Goal: Use online tool/utility: Utilize a website feature to perform a specific function

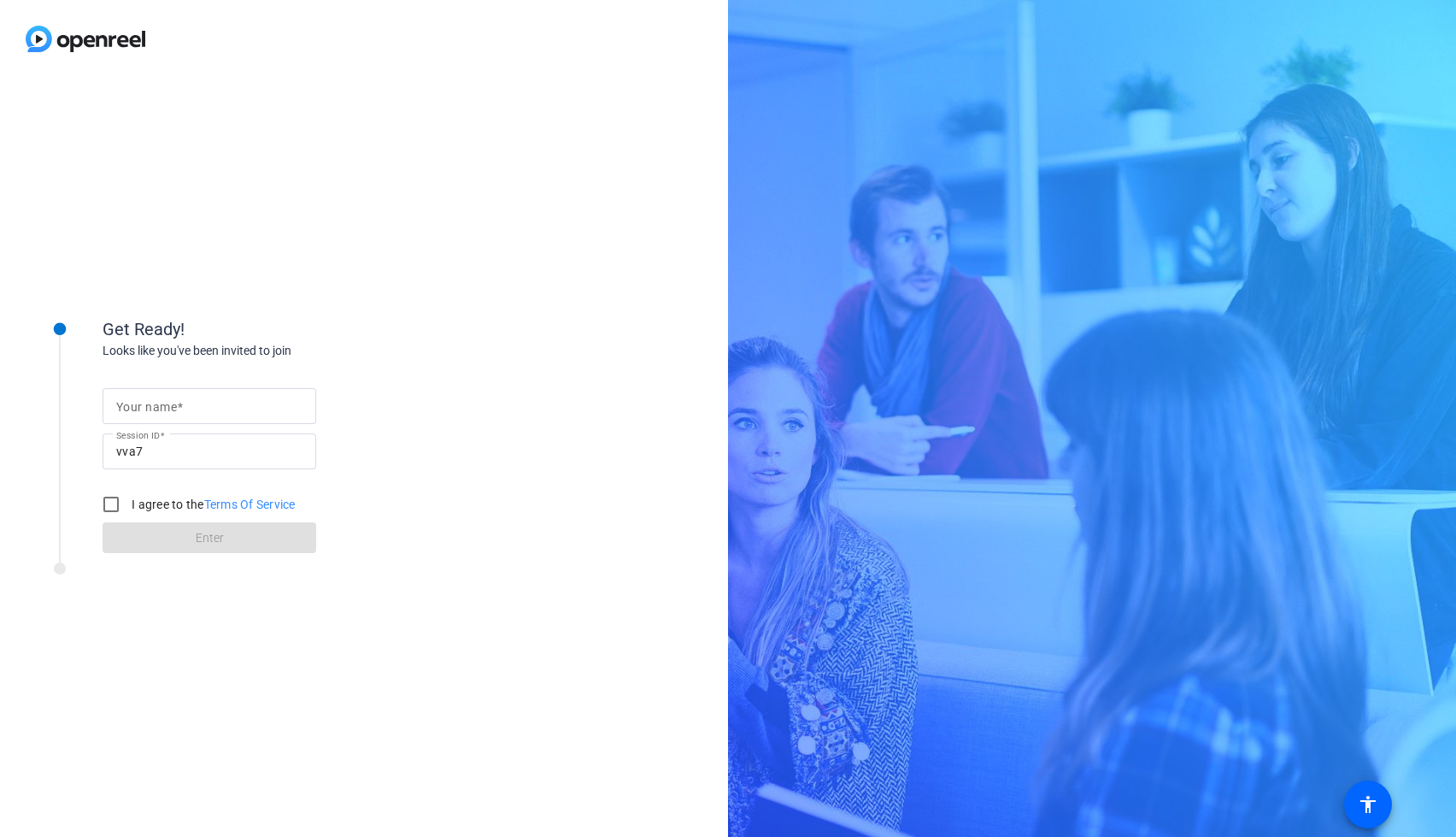
click at [213, 406] on input "Your name" at bounding box center [210, 406] width 186 height 21
type input "[PERSON_NAME]"
click at [103, 507] on input "I agree to the Terms Of Service" at bounding box center [111, 505] width 34 height 34
checkbox input "true"
click at [159, 539] on span at bounding box center [209, 537] width 213 height 41
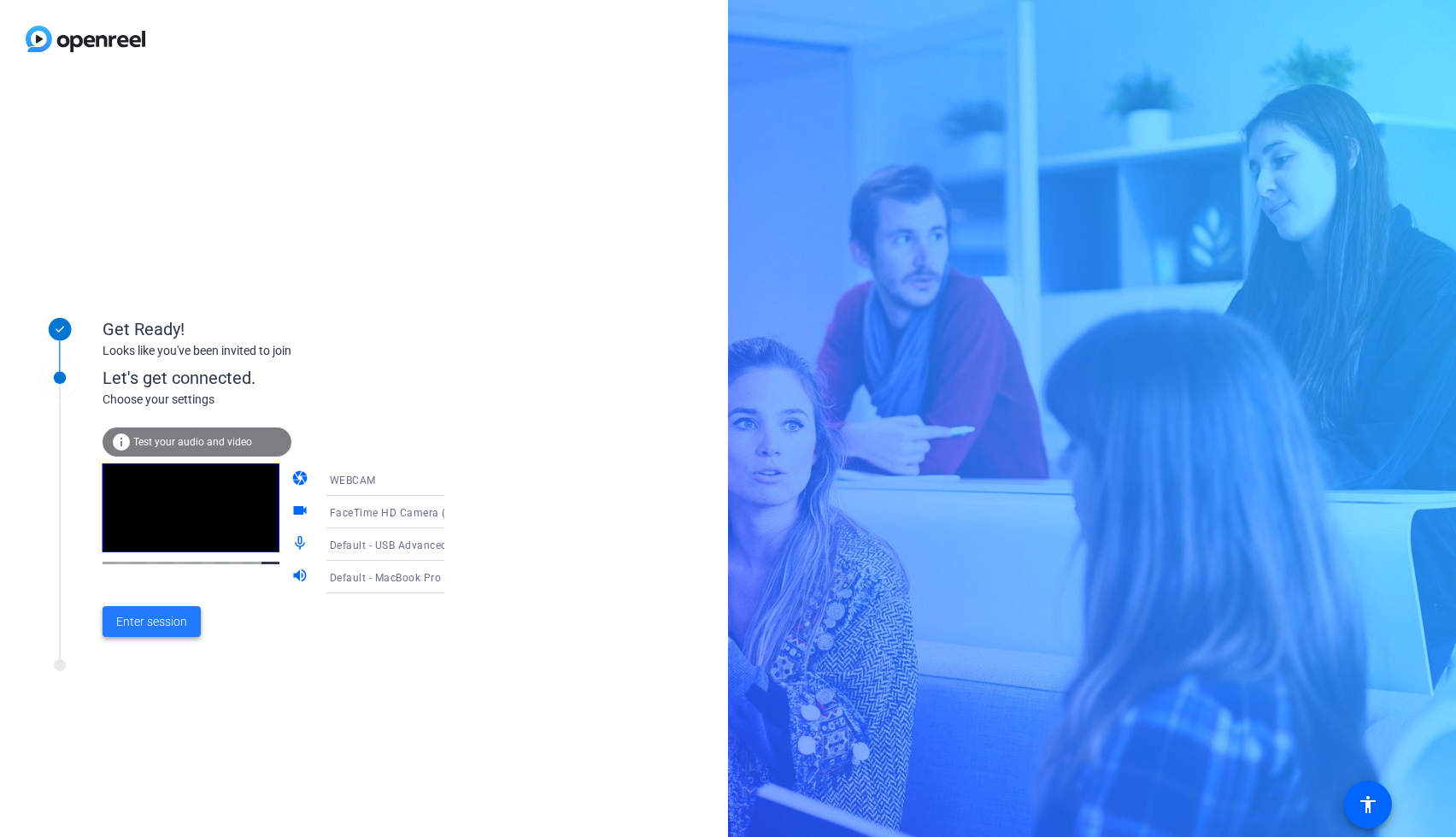
click at [166, 623] on span "Enter session" at bounding box center [152, 622] width 71 height 18
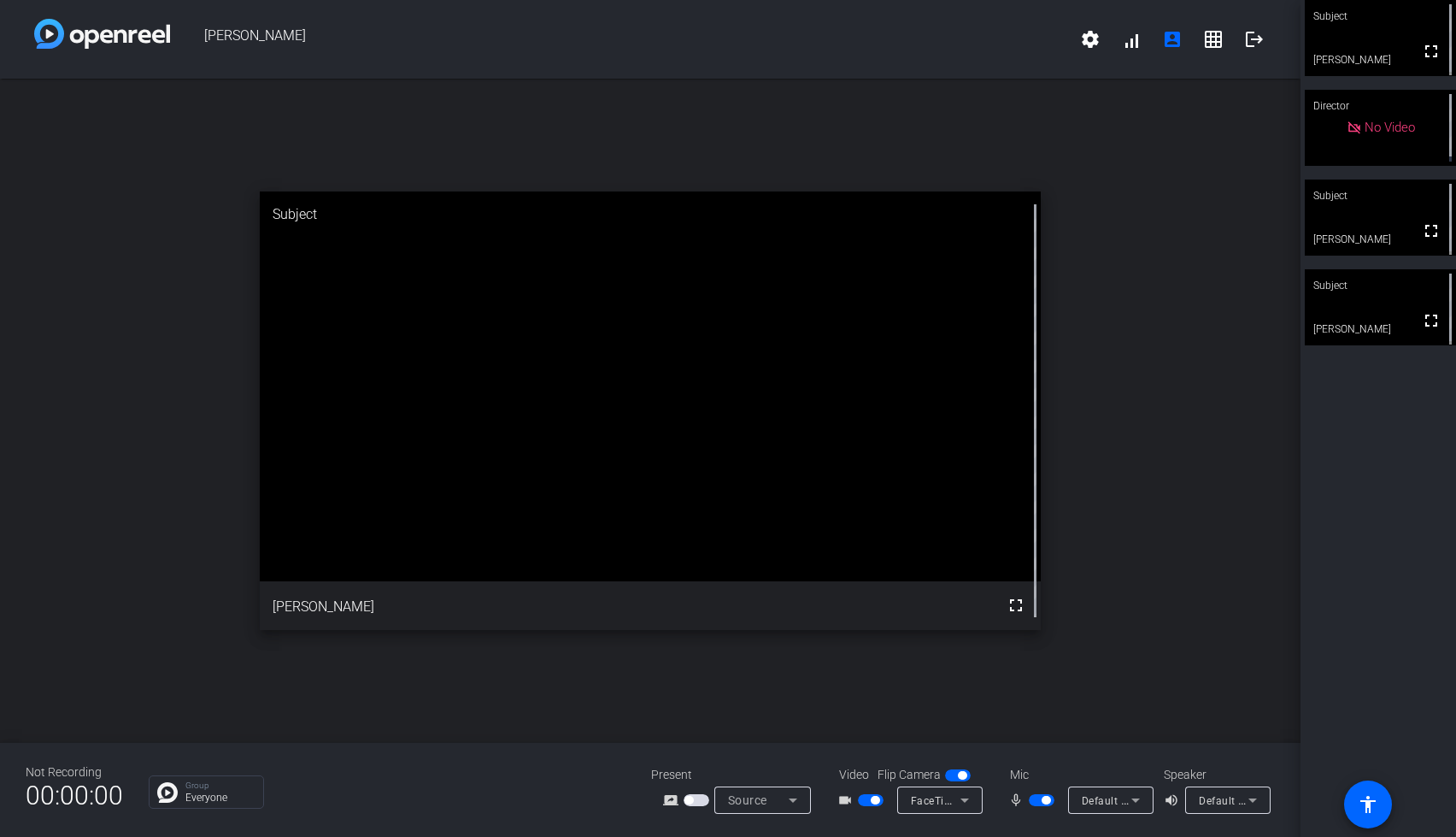
click at [1381, 279] on div "Subject" at bounding box center [1380, 286] width 151 height 32
click at [1421, 324] on mat-icon "fullscreen" at bounding box center [1430, 321] width 21 height 21
click at [1373, 30] on div "Subject" at bounding box center [1380, 16] width 151 height 32
click at [861, 801] on span "button" at bounding box center [871, 800] width 26 height 12
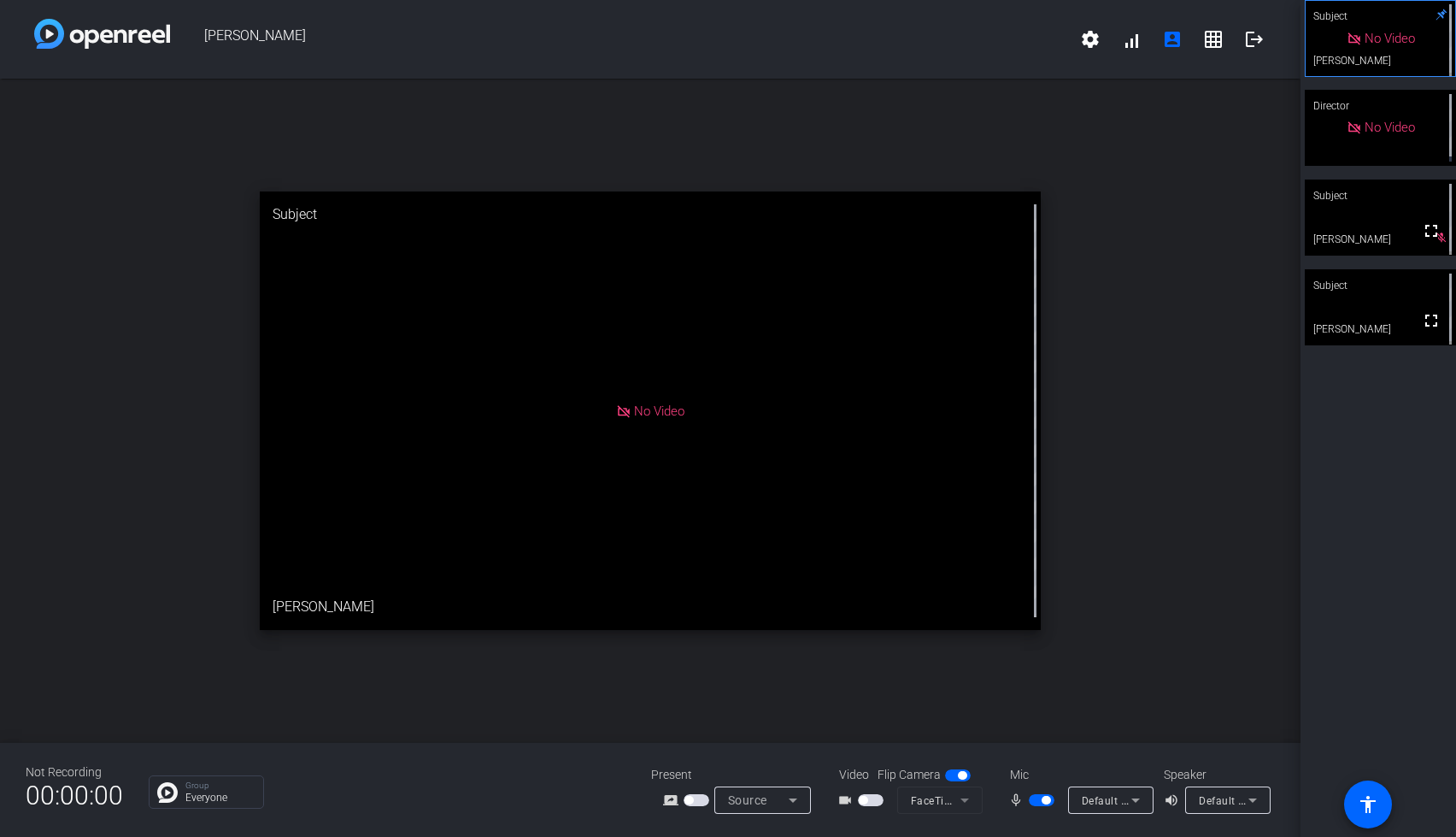
click at [1344, 294] on div "Subject" at bounding box center [1380, 286] width 151 height 32
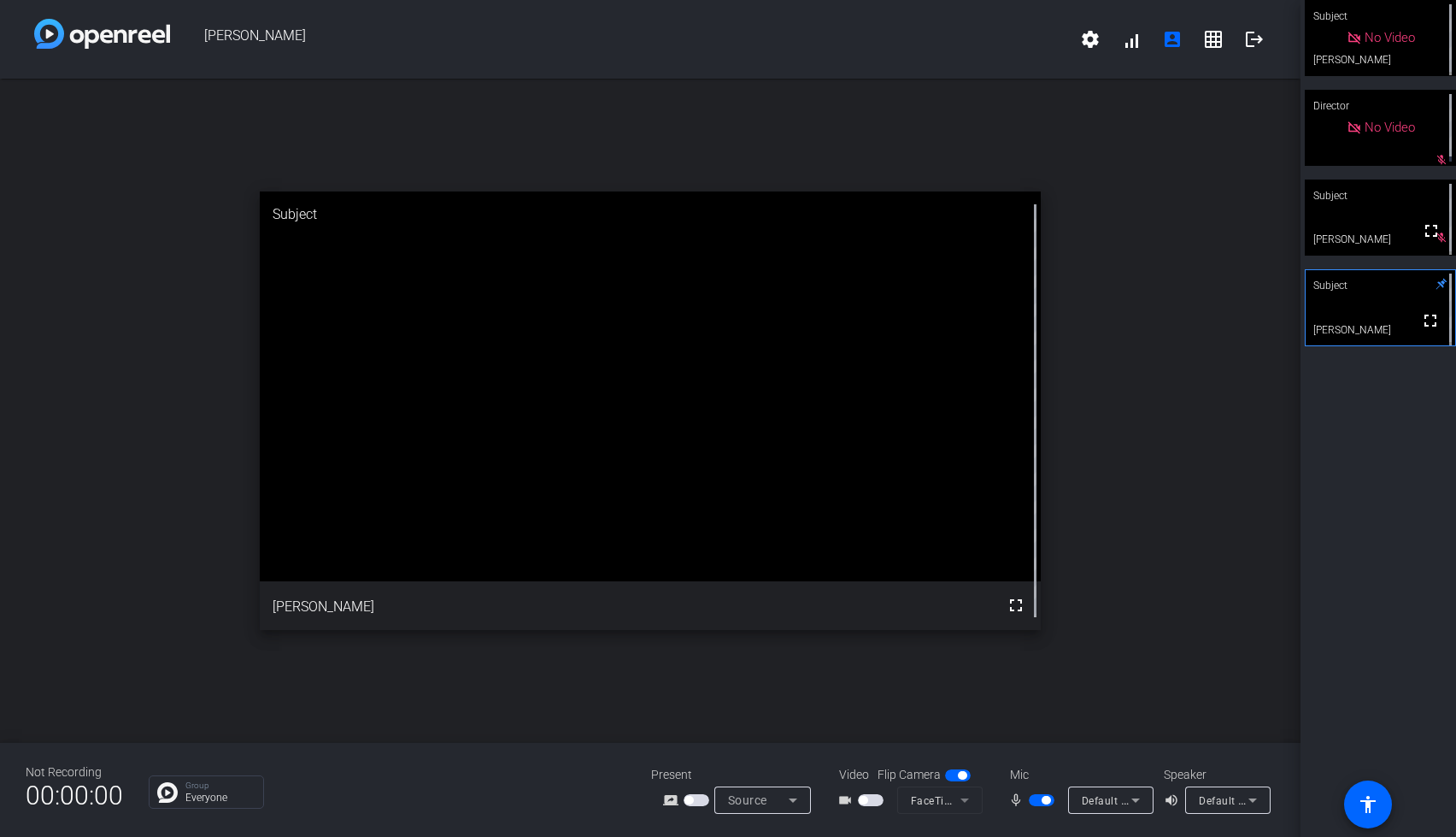
click at [1037, 801] on span "button" at bounding box center [1041, 800] width 26 height 12
click at [1042, 800] on span "button" at bounding box center [1041, 800] width 26 height 12
click at [875, 804] on span "button" at bounding box center [871, 800] width 26 height 12
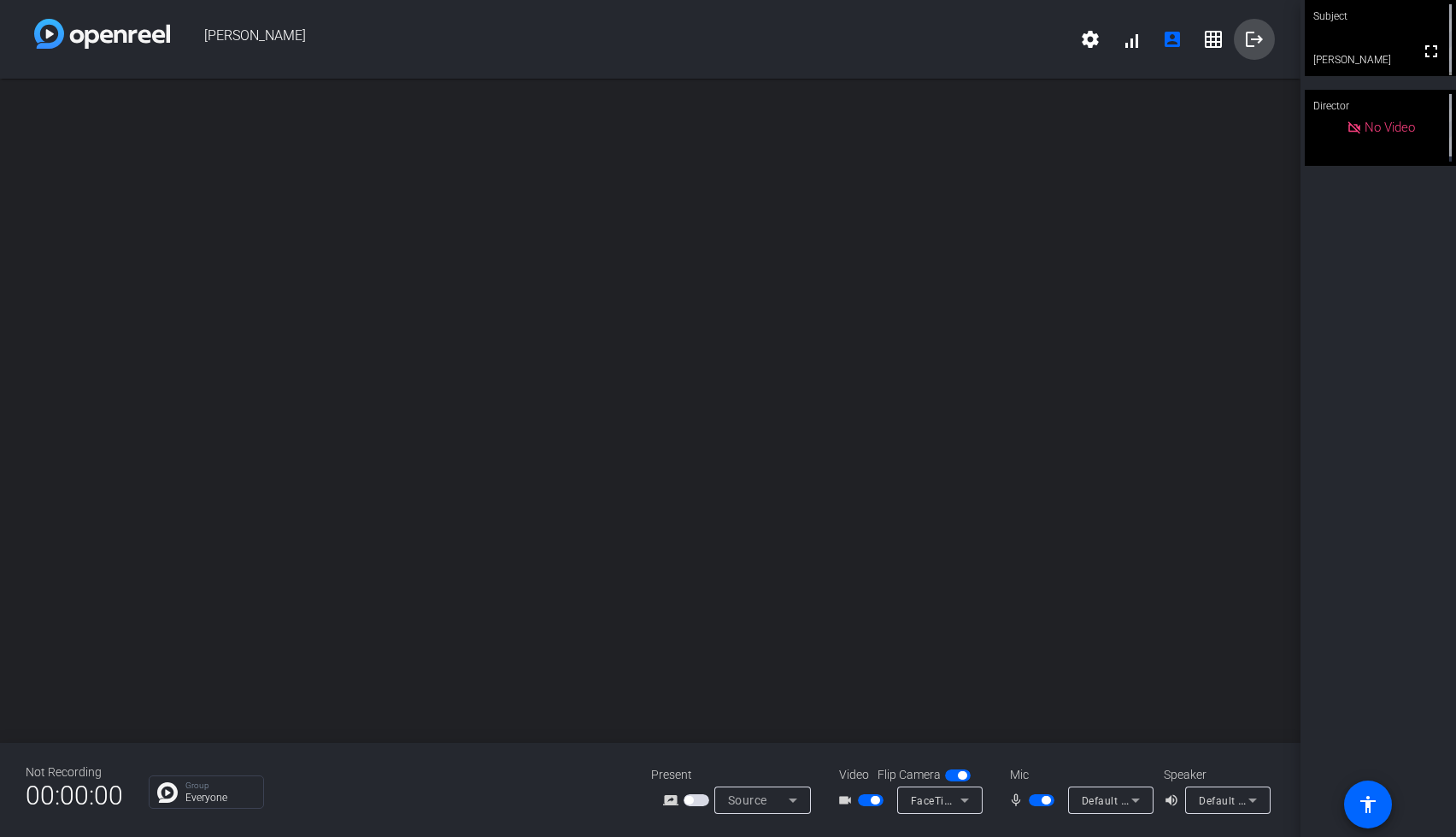
click at [1249, 32] on mat-icon "logout" at bounding box center [1255, 40] width 21 height 21
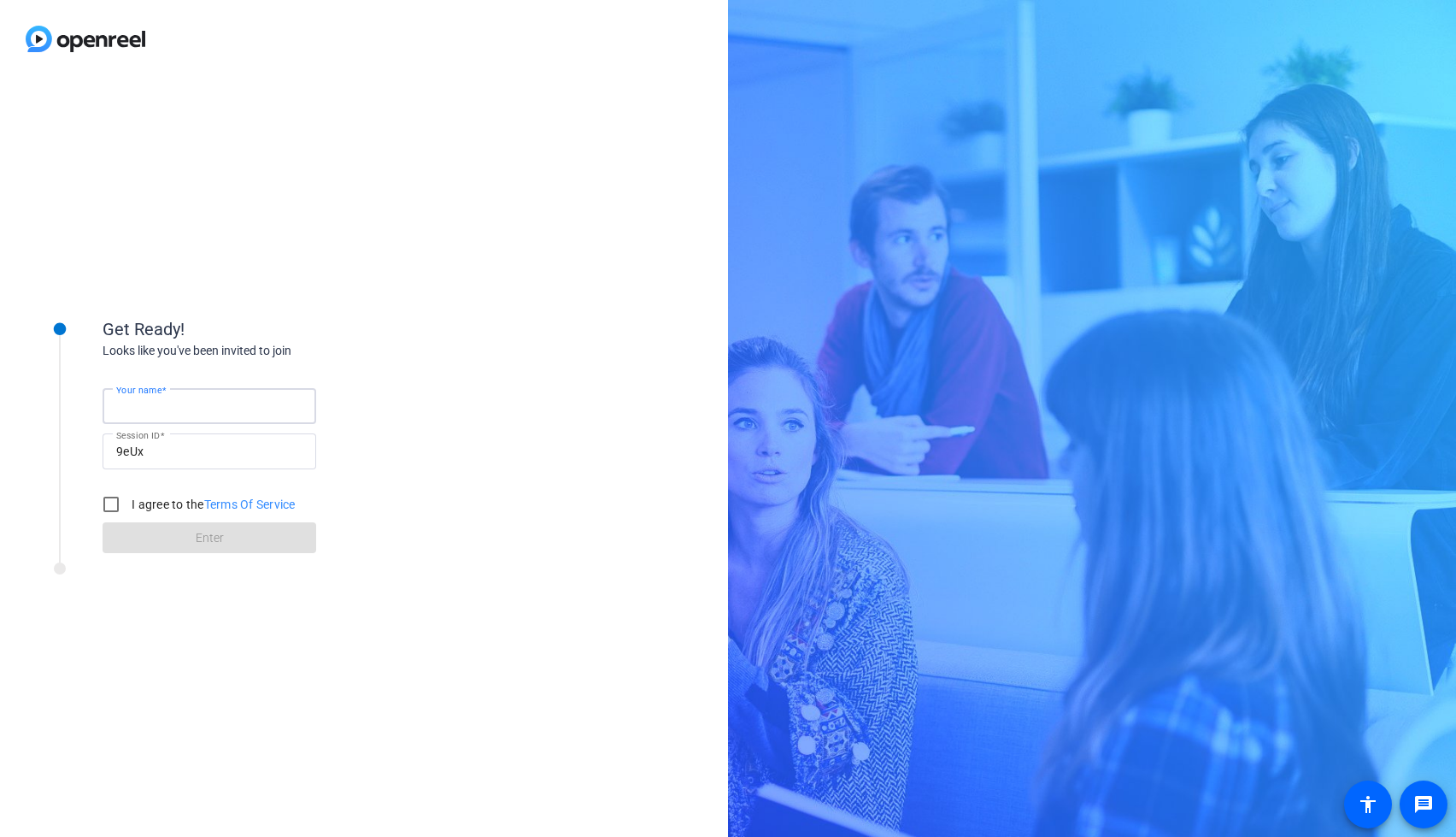
click at [215, 411] on input "Your name" at bounding box center [210, 406] width 186 height 21
type input "[PERSON_NAME]"
drag, startPoint x: 115, startPoint y: 506, endPoint x: 151, endPoint y: 544, distance: 52.3
click at [115, 506] on input "I agree to the Terms Of Service" at bounding box center [111, 505] width 34 height 34
checkbox input "true"
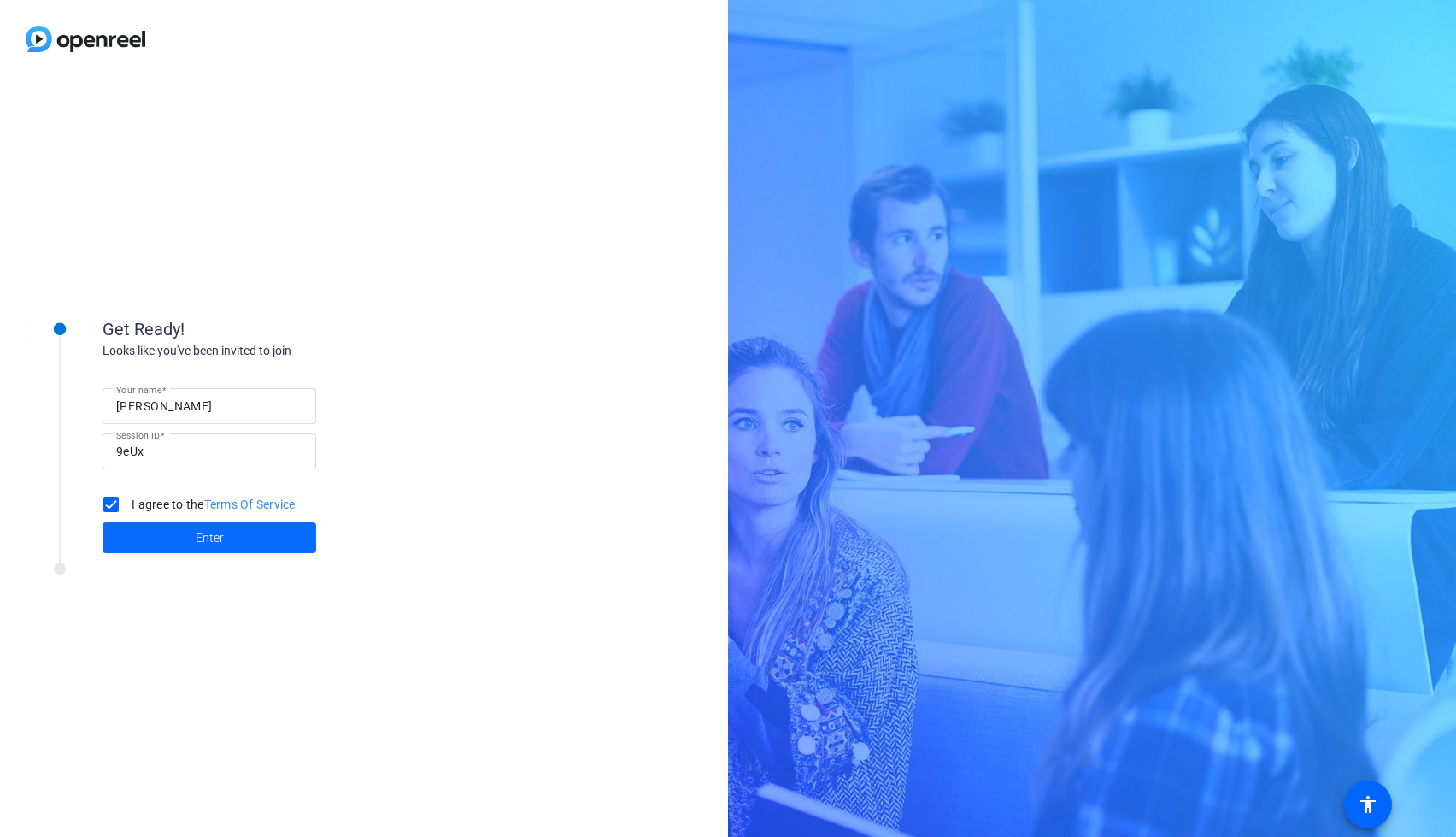
click at [153, 543] on span at bounding box center [209, 537] width 213 height 41
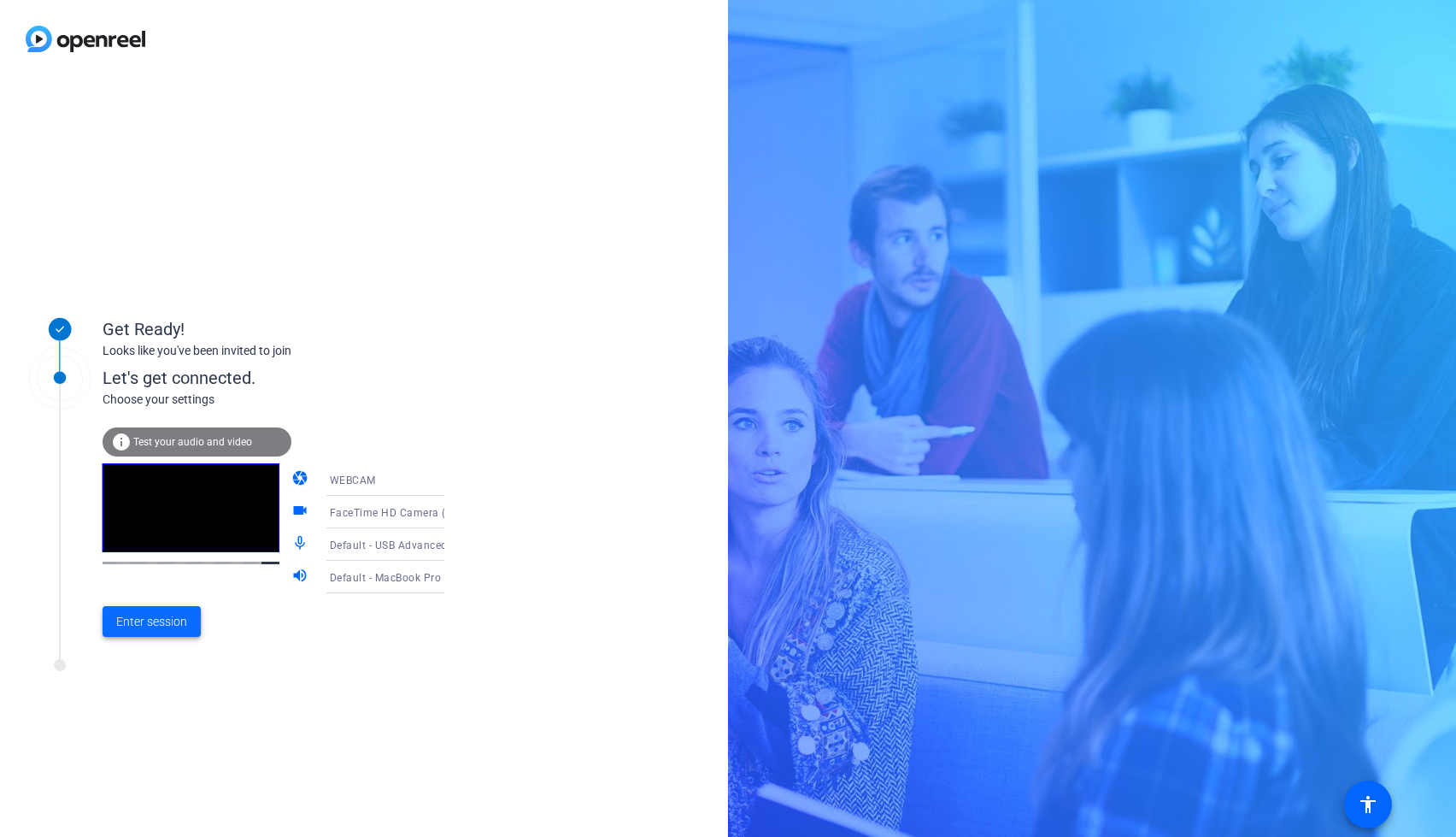
click at [134, 622] on span "Enter session" at bounding box center [152, 622] width 71 height 18
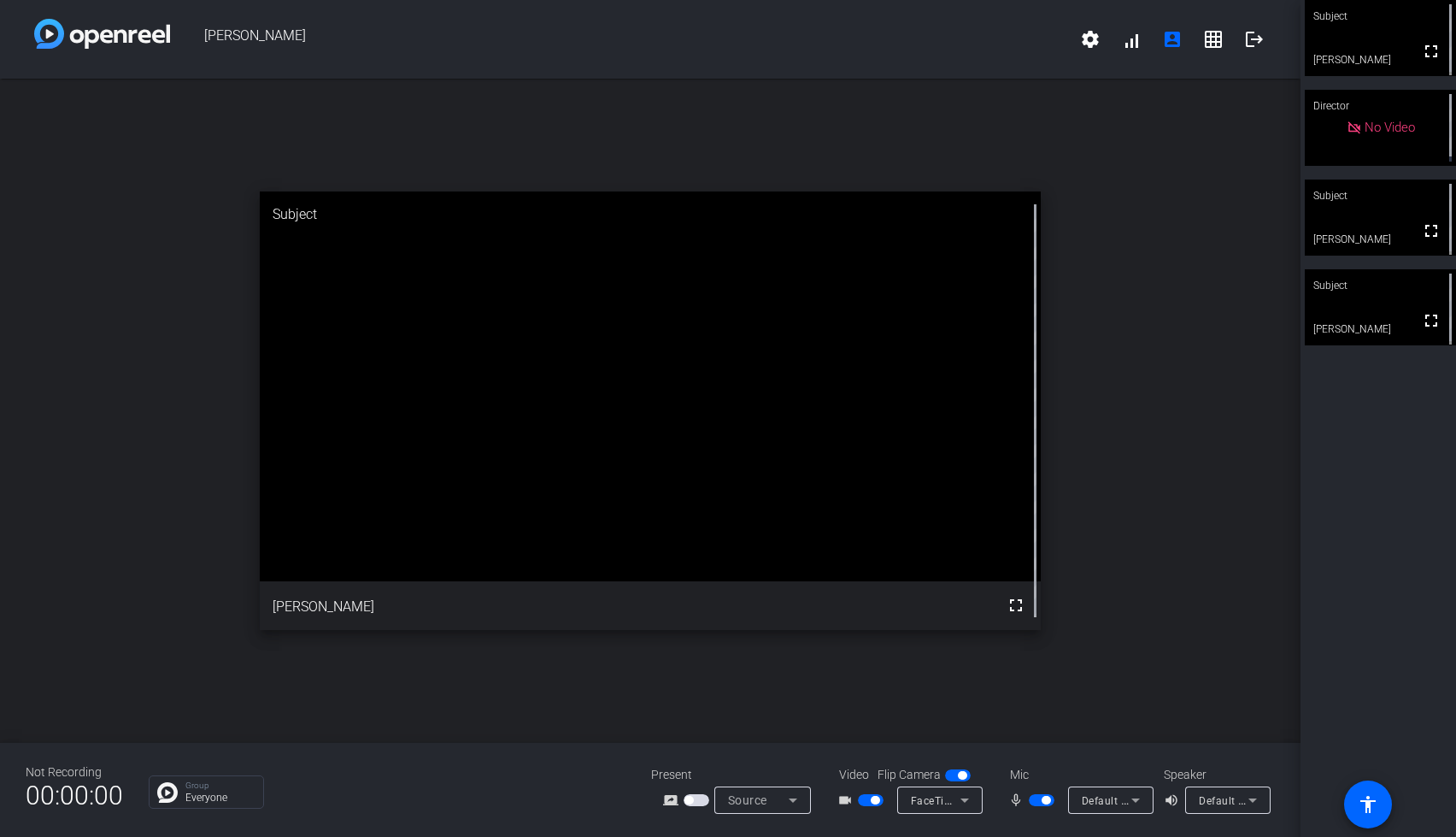
click at [1350, 311] on video at bounding box center [1380, 307] width 151 height 76
click at [1251, 42] on mat-icon "logout" at bounding box center [1255, 40] width 21 height 21
